Goal: Information Seeking & Learning: Find specific page/section

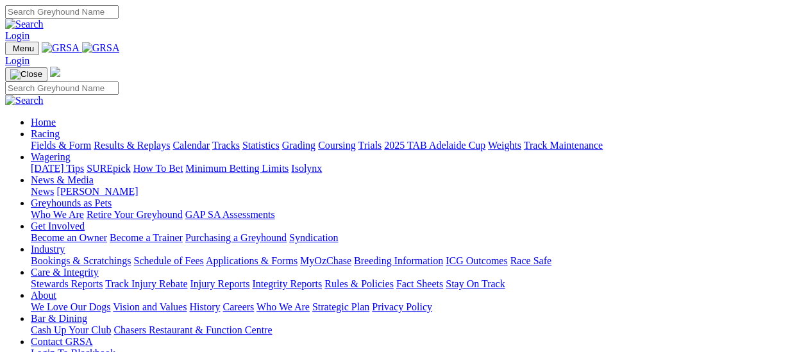
click at [54, 186] on link "News" at bounding box center [42, 191] width 23 height 11
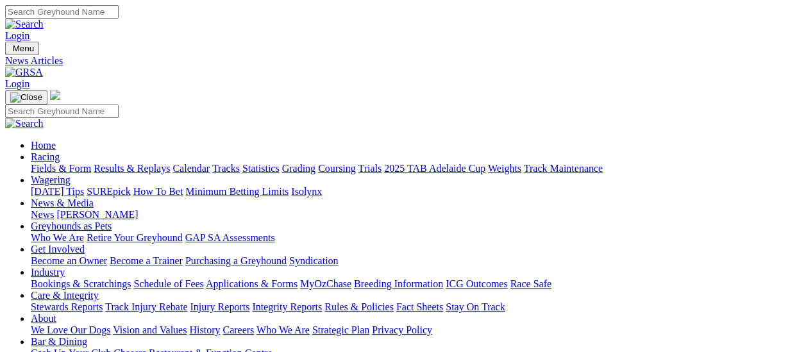
click at [112, 221] on link "Greyhounds as Pets" at bounding box center [71, 226] width 81 height 11
click at [99, 290] on link "Care & Integrity" at bounding box center [65, 295] width 68 height 11
click at [322, 301] on link "Integrity Reports" at bounding box center [287, 306] width 70 height 11
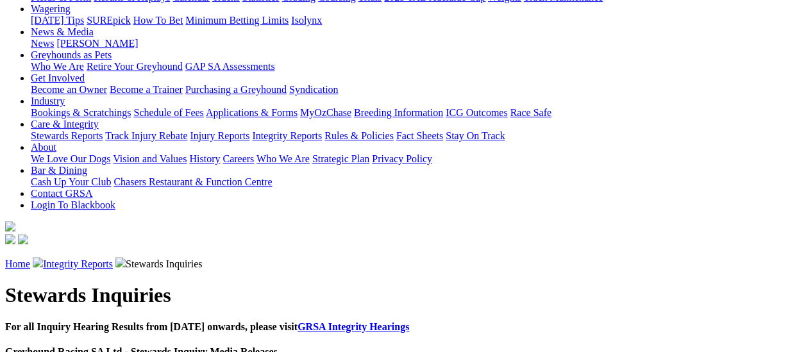
scroll to position [192, 0]
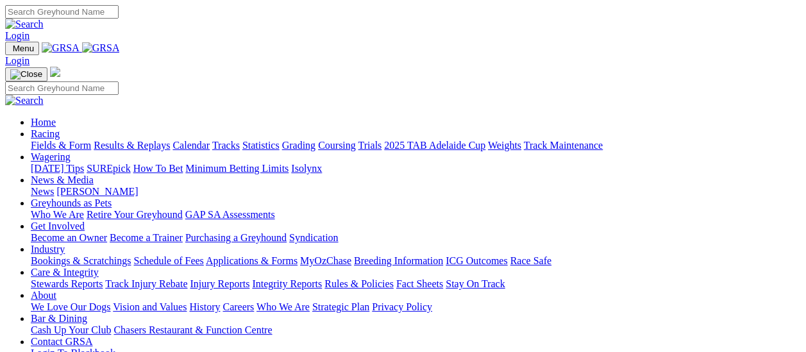
click at [99, 267] on link "Care & Integrity" at bounding box center [65, 272] width 68 height 11
click at [322, 278] on link "Integrity Reports" at bounding box center [287, 283] width 70 height 11
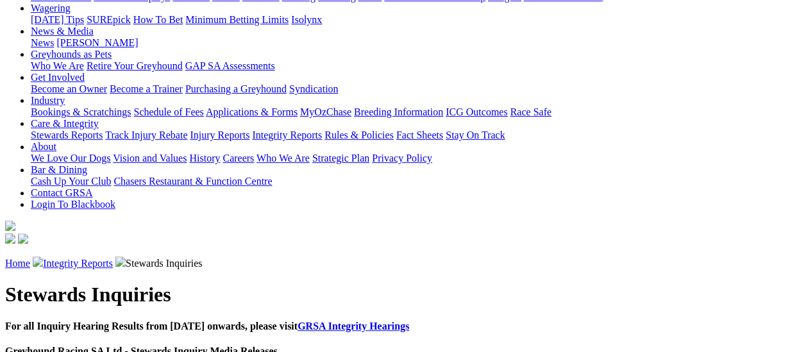
scroll to position [192, 0]
